Goal: Find specific fact: Find specific fact

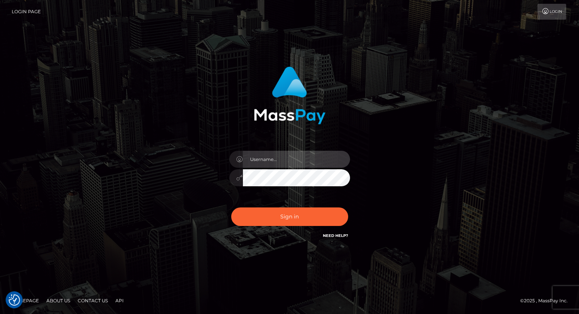
click at [262, 163] on input "text" at bounding box center [296, 159] width 107 height 17
type input "tatyanafansly1"
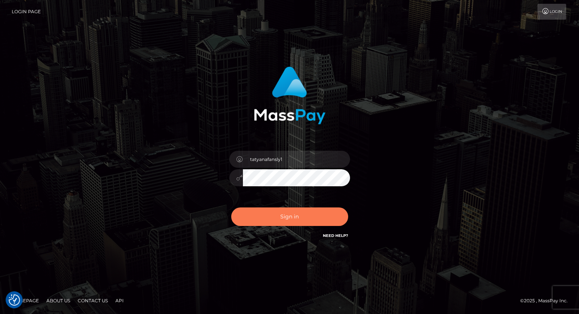
click at [295, 214] on button "Sign in" at bounding box center [289, 216] width 117 height 18
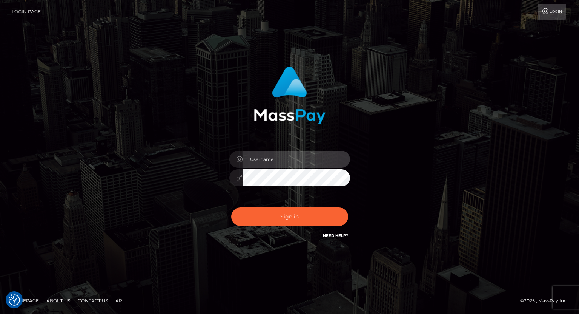
click at [313, 160] on input "text" at bounding box center [296, 159] width 107 height 17
type input "tatyanafansly1"
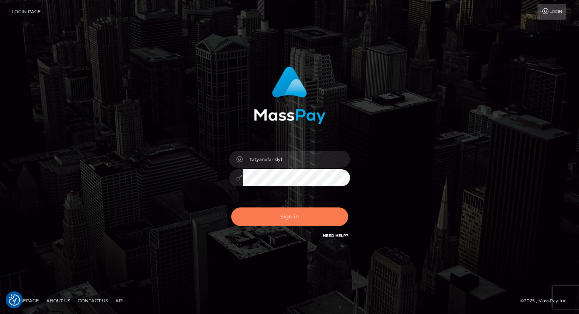
click at [302, 214] on button "Sign in" at bounding box center [289, 216] width 117 height 18
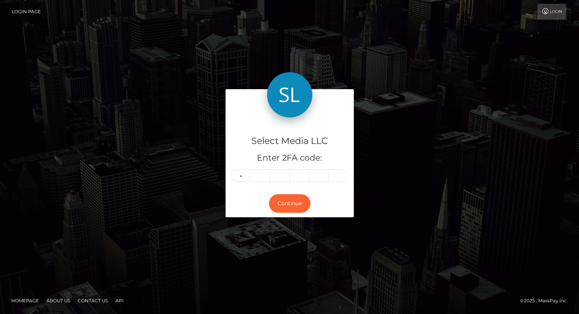
type input "6"
type input "4"
type input "6"
type input "8"
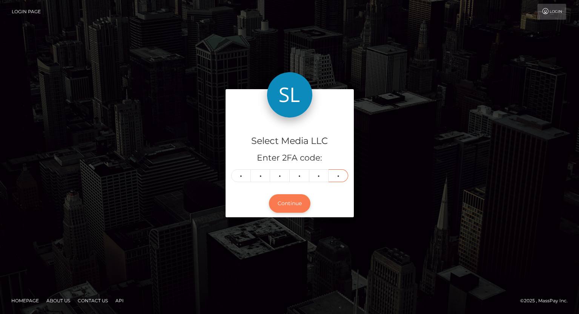
type input "6"
click at [283, 203] on button "Continue" at bounding box center [290, 203] width 42 height 18
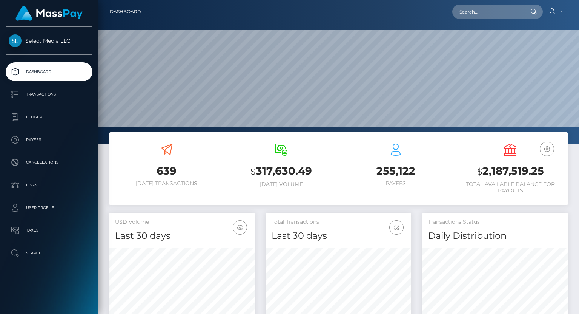
scroll to position [134, 145]
click at [38, 117] on p "Ledger" at bounding box center [49, 116] width 81 height 11
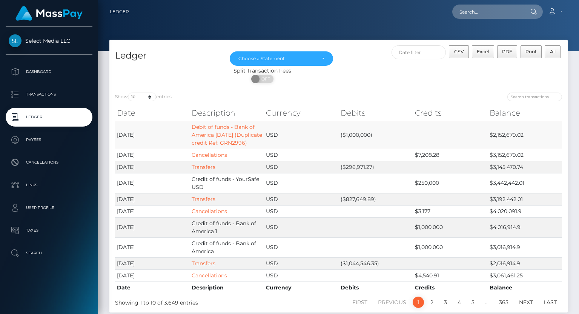
click at [499, 135] on td "$2,152,679.02" at bounding box center [525, 135] width 75 height 28
copy td "2,152,679.02"
